Goal: Task Accomplishment & Management: Manage account settings

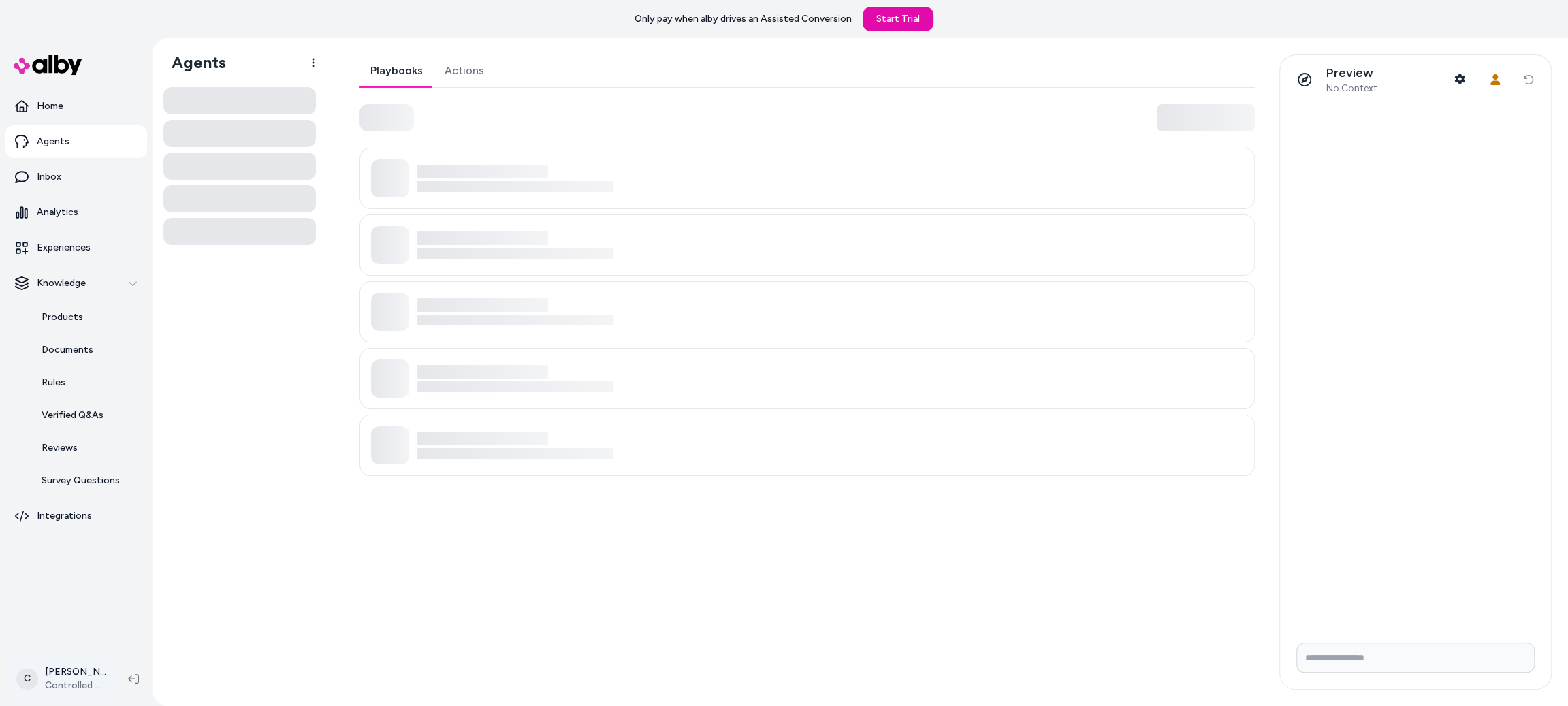
click at [63, 671] on html "Only pay when [PERSON_NAME] drives an Assisted Conversion Start Trial Home Agen…" at bounding box center [784, 353] width 1568 height 706
click at [122, 476] on div "Shortcuts ⌘K" at bounding box center [120, 484] width 210 height 33
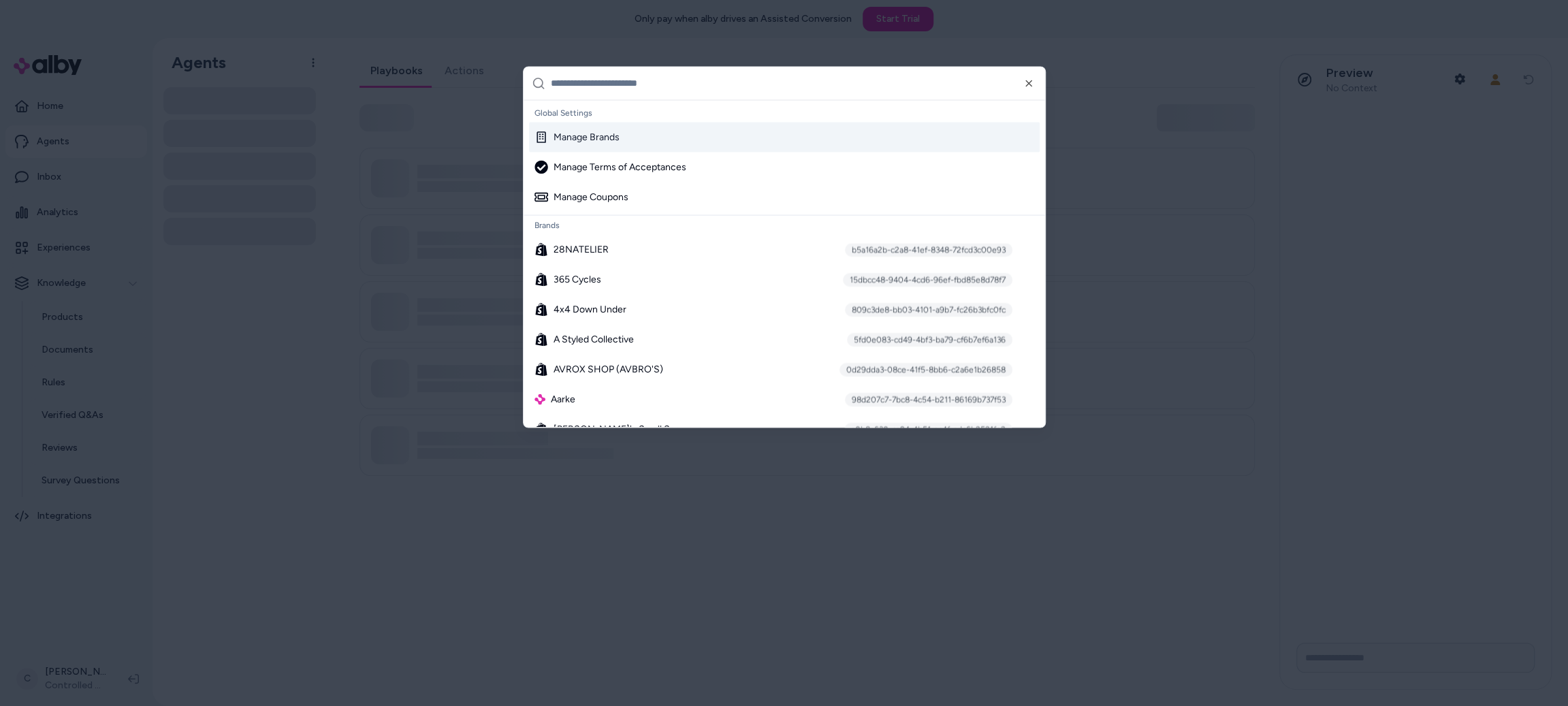
paste input "**********"
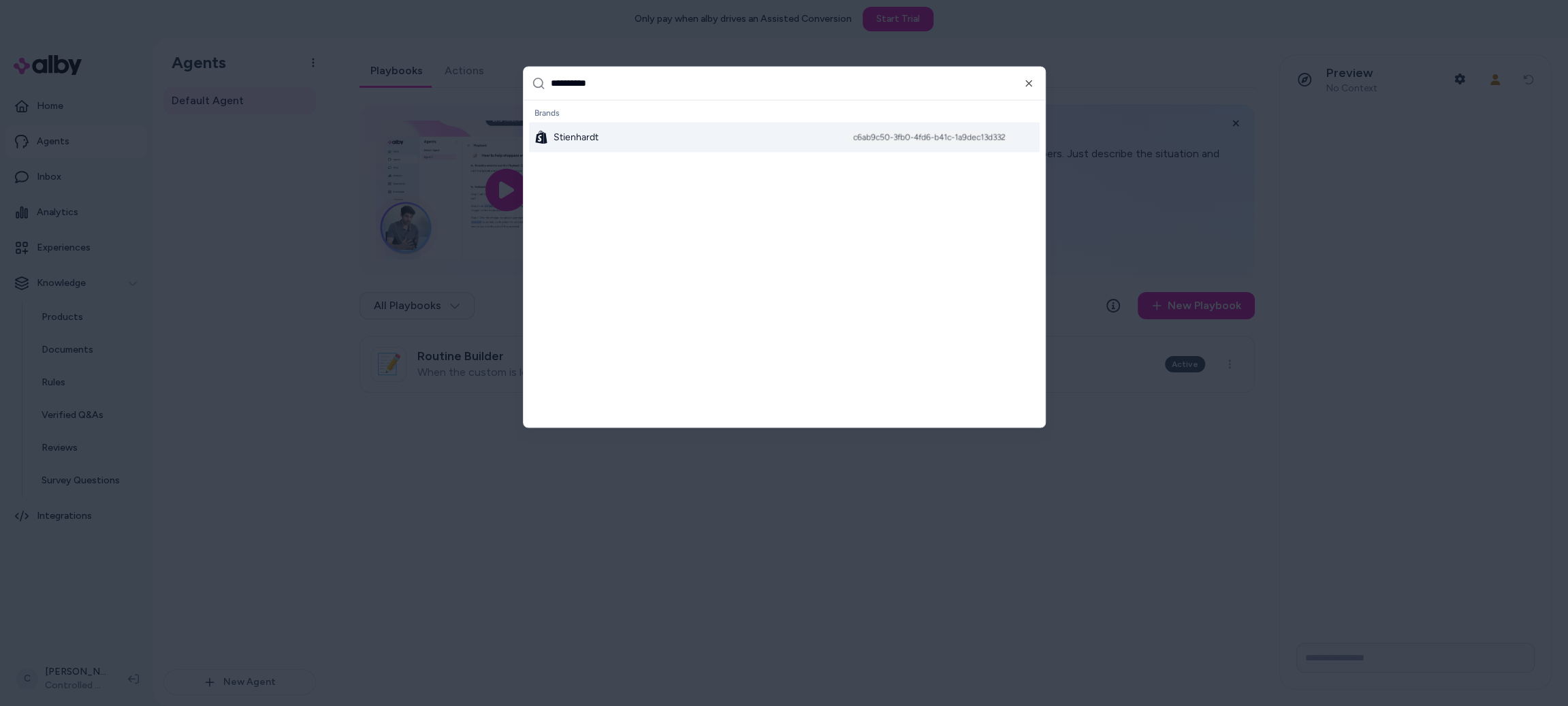
type input "**********"
click at [594, 141] on span "Stienhardt" at bounding box center [576, 137] width 45 height 14
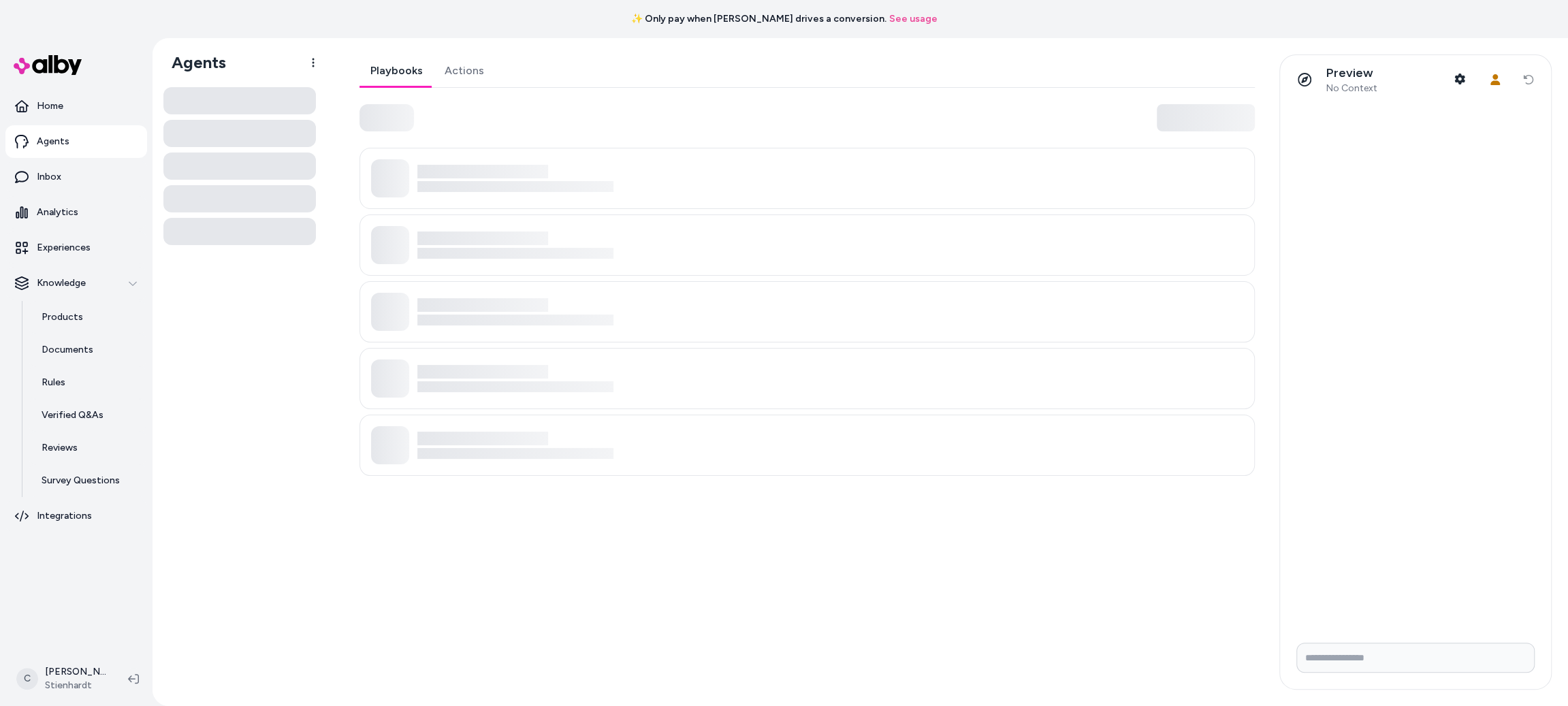
click at [889, 15] on link "See usage" at bounding box center [913, 19] width 48 height 14
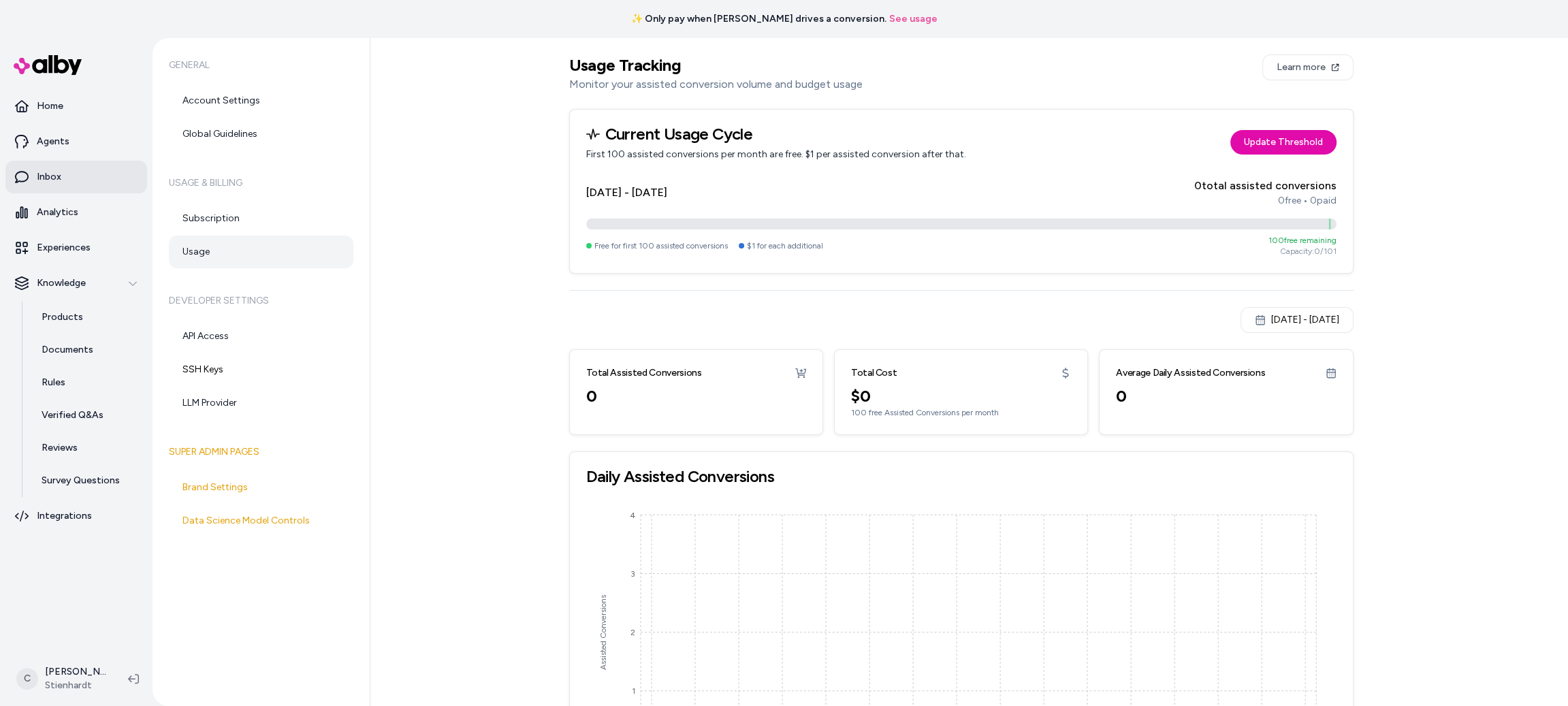
click at [97, 178] on link "Inbox" at bounding box center [76, 177] width 141 height 33
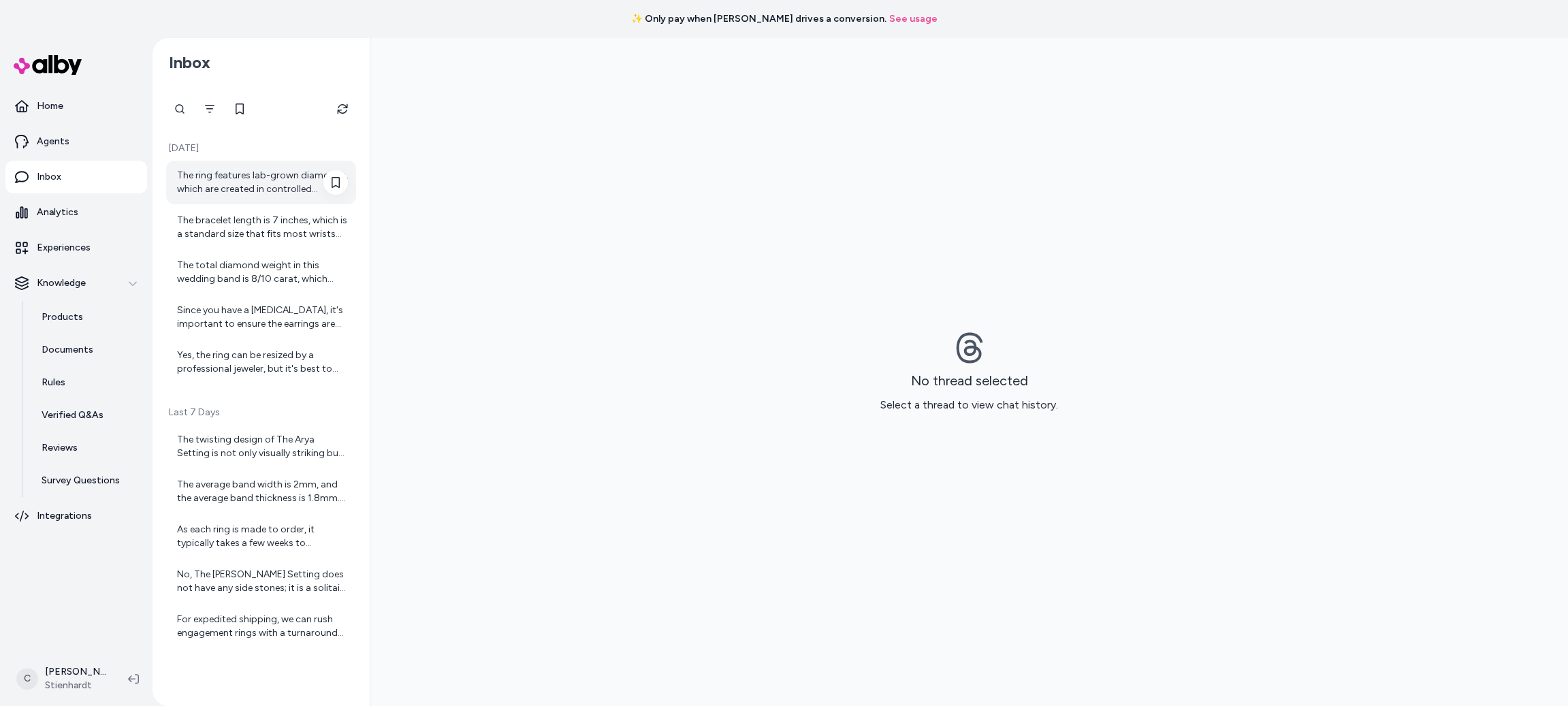
click at [250, 178] on div "The ring features lab-grown diamonds, which are created in controlled environme…" at bounding box center [262, 182] width 171 height 27
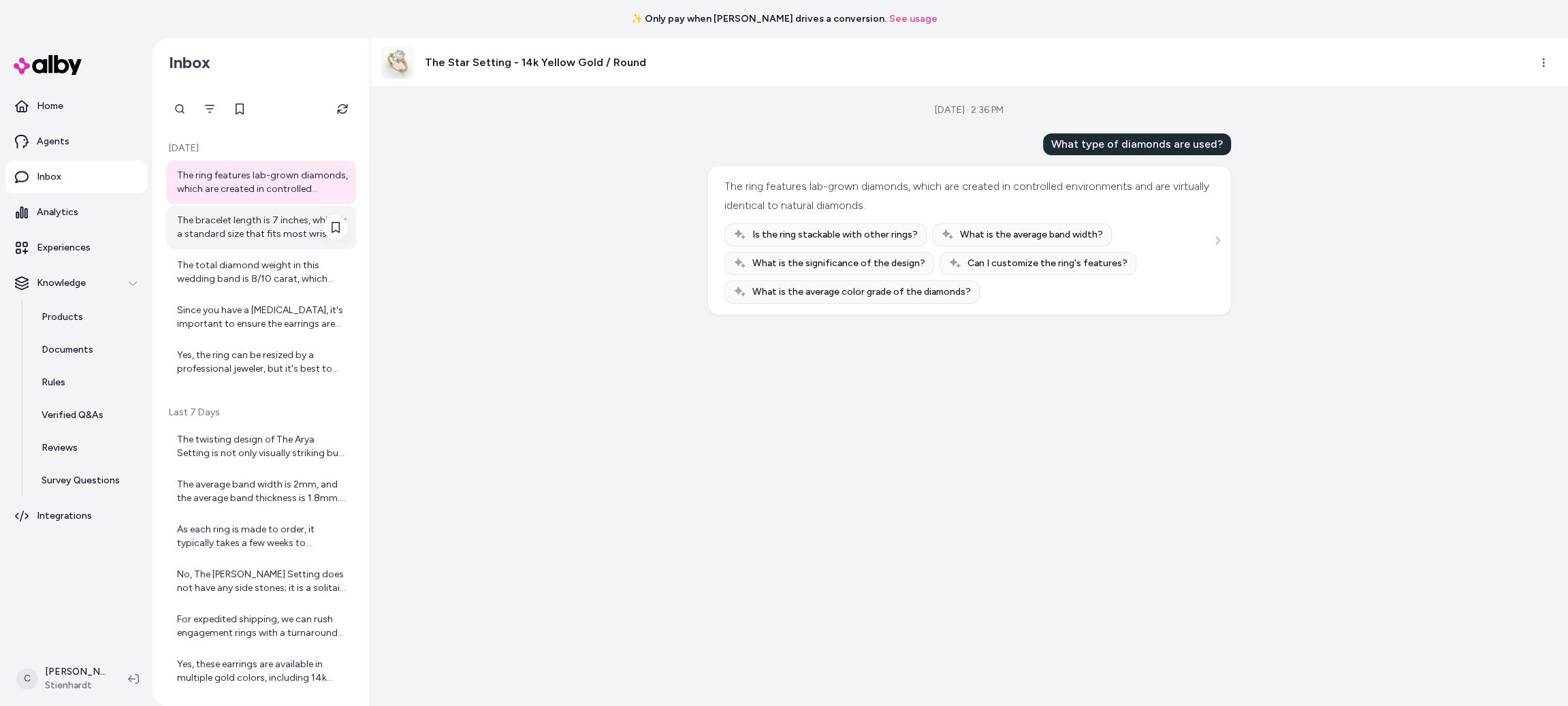
click at [246, 241] on div "The bracelet length is 7 inches, which is a standard size that fits most wrists…" at bounding box center [261, 227] width 190 height 44
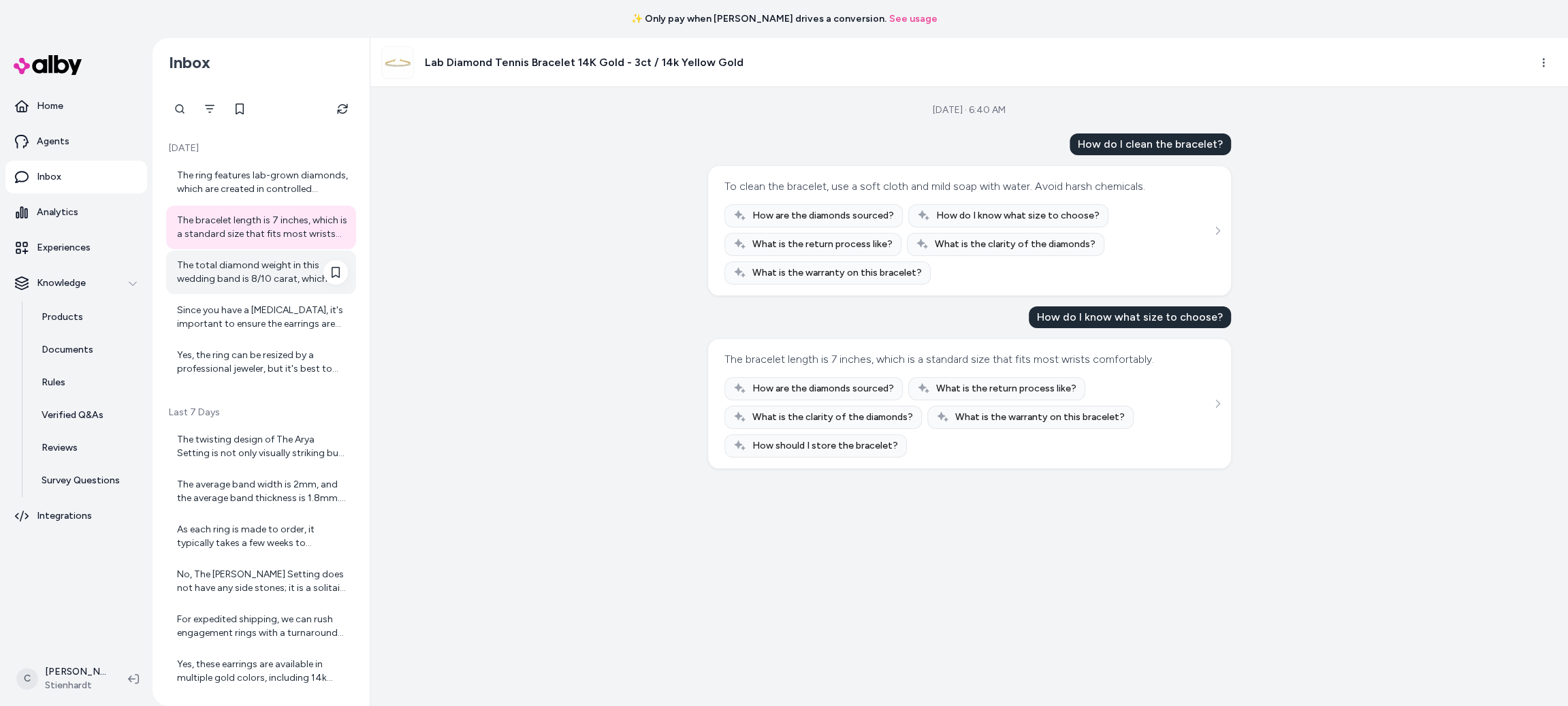
click at [239, 264] on div "The total diamond weight in this wedding band is 8/10 carat, which ensures a st…" at bounding box center [262, 272] width 171 height 27
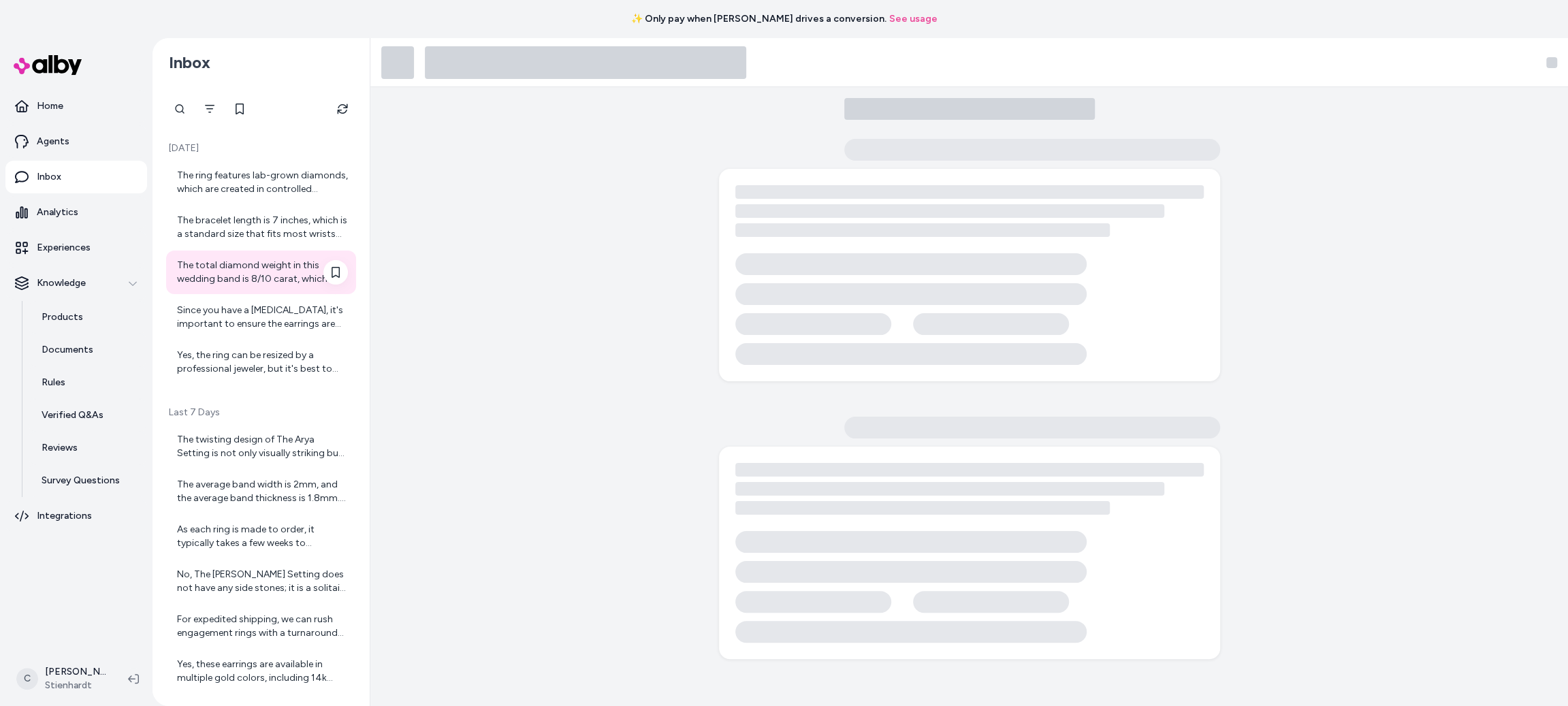
scroll to position [409, 0]
